Goal: Task Accomplishment & Management: Complete application form

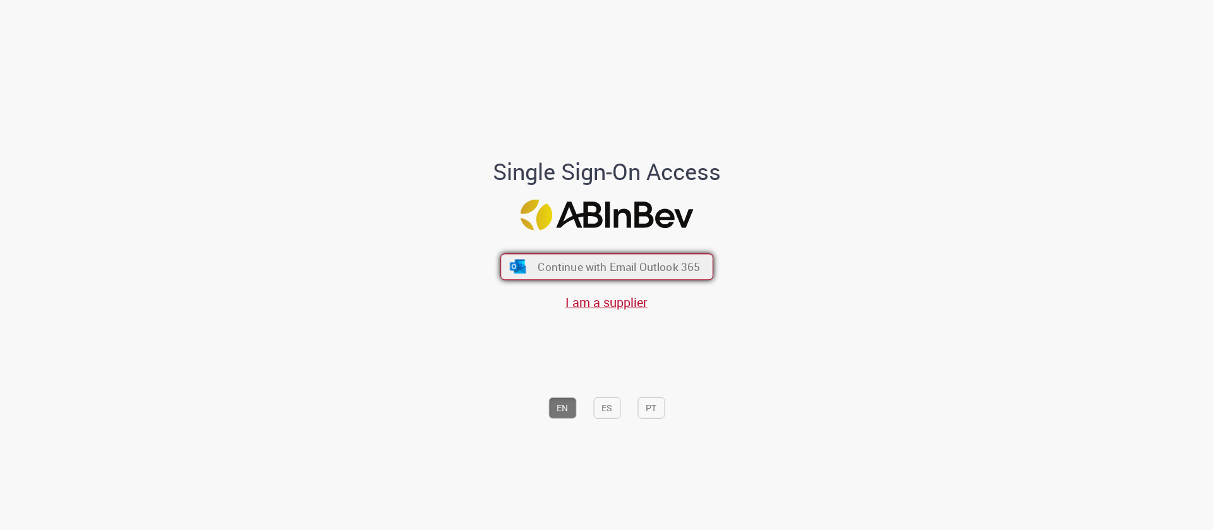
click at [578, 265] on span "Continue with Email Outlook 365" at bounding box center [619, 267] width 162 height 15
